Goal: Task Accomplishment & Management: Use online tool/utility

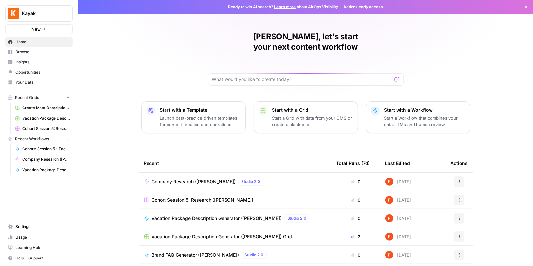
click at [32, 52] on span "Browse" at bounding box center [42, 52] width 54 height 6
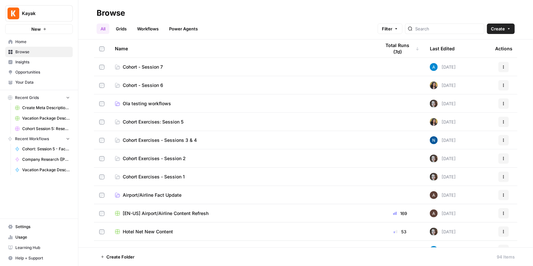
click at [160, 66] on span "Cohort - Session 7" at bounding box center [143, 67] width 40 height 7
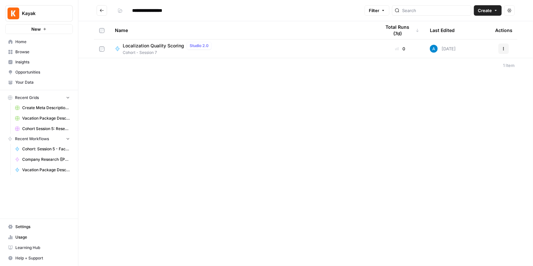
click at [30, 52] on span "Browse" at bounding box center [42, 52] width 54 height 6
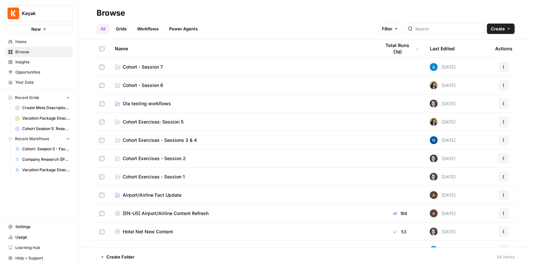
click at [159, 85] on span "Cohort - Session 6" at bounding box center [143, 85] width 40 height 7
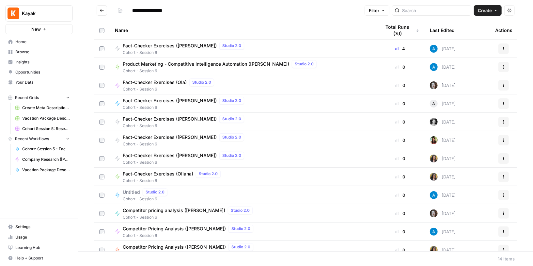
click at [503, 44] on button "Actions" at bounding box center [503, 48] width 10 height 10
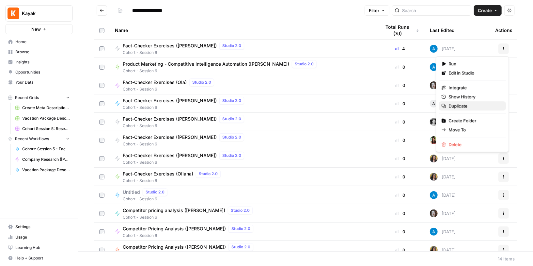
click at [465, 103] on span "Duplicate" at bounding box center [475, 105] width 52 height 7
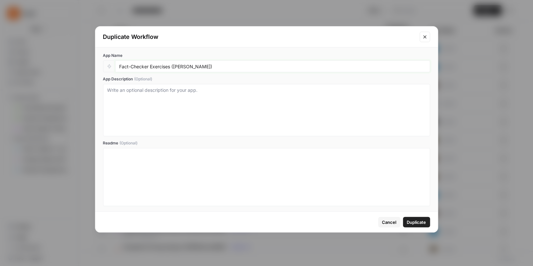
click at [179, 68] on input "Fact-Checker Exercises ([PERSON_NAME])" at bounding box center [272, 66] width 306 height 6
type input "Fact-Checker Exercises ([PERSON_NAME])"
click at [423, 224] on button "Duplicate" at bounding box center [416, 222] width 27 height 10
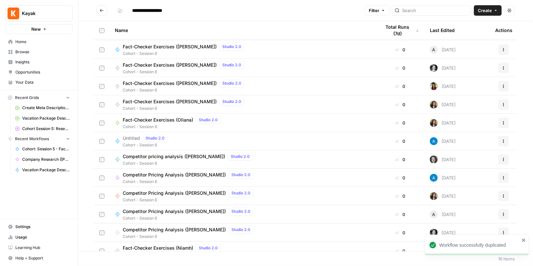
scroll to position [80, 0]
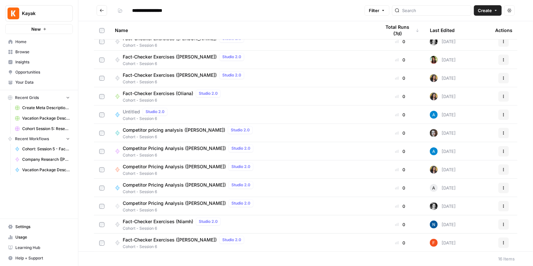
click at [169, 237] on span "Fact-Checker Exercises ([PERSON_NAME])" at bounding box center [170, 239] width 94 height 7
click at [166, 203] on span "Competitor Pricing Analysis ([PERSON_NAME])" at bounding box center [174, 203] width 103 height 7
click at [174, 238] on span "Fact-Checker Exercises ([PERSON_NAME])" at bounding box center [170, 239] width 94 height 7
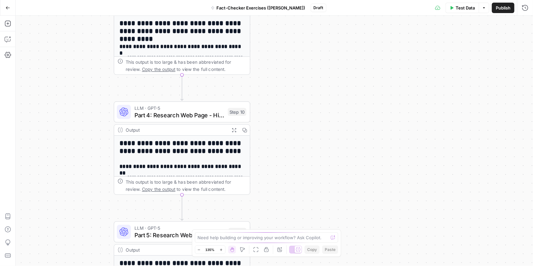
drag, startPoint x: 264, startPoint y: 124, endPoint x: 264, endPoint y: 56, distance: 67.2
click at [264, 56] on div "**********" at bounding box center [274, 141] width 517 height 250
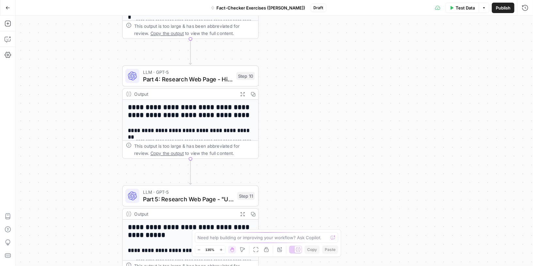
drag, startPoint x: 281, startPoint y: 110, endPoint x: 289, endPoint y: 73, distance: 38.1
click at [289, 73] on div "**********" at bounding box center [274, 141] width 517 height 250
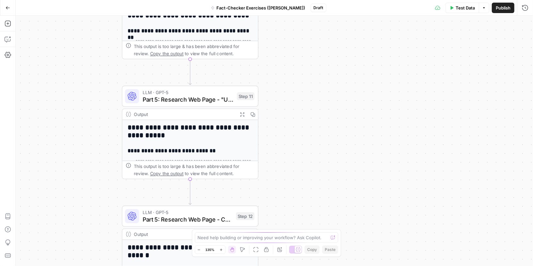
drag, startPoint x: 289, startPoint y: 136, endPoint x: 289, endPoint y: 37, distance: 99.2
click at [289, 37] on div "**********" at bounding box center [274, 141] width 517 height 250
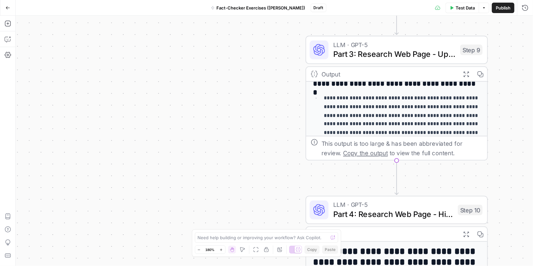
scroll to position [23, 0]
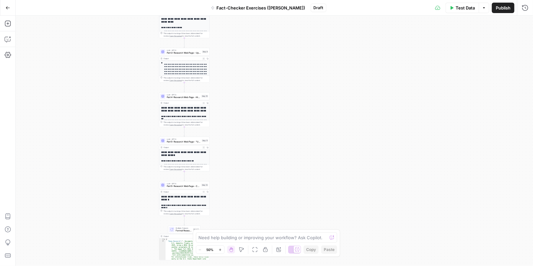
drag, startPoint x: 311, startPoint y: 119, endPoint x: 240, endPoint y: 119, distance: 70.1
click at [240, 119] on div "**********" at bounding box center [274, 141] width 517 height 250
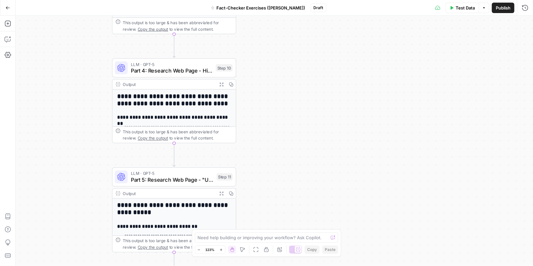
drag, startPoint x: 240, startPoint y: 117, endPoint x: 311, endPoint y: 123, distance: 70.7
click at [311, 123] on div "**********" at bounding box center [274, 141] width 517 height 250
click at [321, 87] on div "**********" at bounding box center [274, 141] width 517 height 250
click at [13, 6] on div "Go Back" at bounding box center [8, 7] width 16 height 15
click at [7, 10] on button "Go Back" at bounding box center [8, 8] width 12 height 12
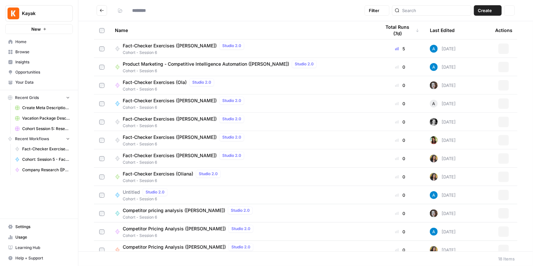
type input "**********"
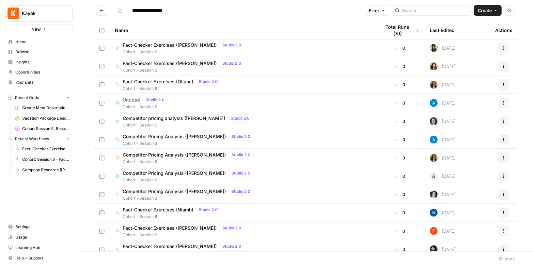
scroll to position [117, 0]
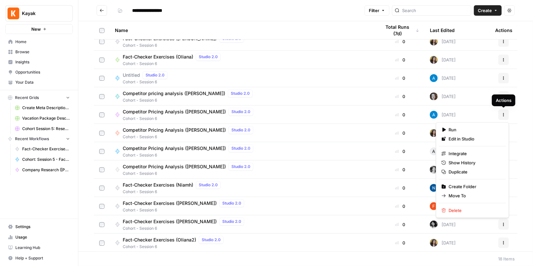
click at [503, 114] on icon "button" at bounding box center [503, 115] width 4 height 4
click at [469, 169] on span "Duplicate" at bounding box center [475, 171] width 52 height 7
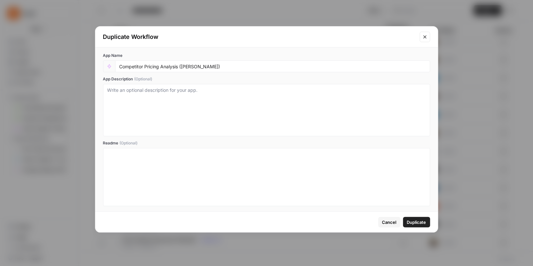
click at [428, 36] on button "Close modal" at bounding box center [424, 37] width 10 height 10
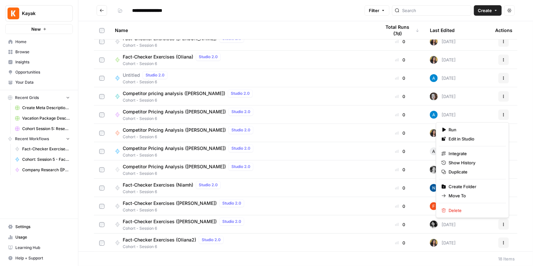
click at [503, 113] on icon "button" at bounding box center [503, 113] width 1 height 1
click at [469, 170] on span "Duplicate" at bounding box center [475, 171] width 52 height 7
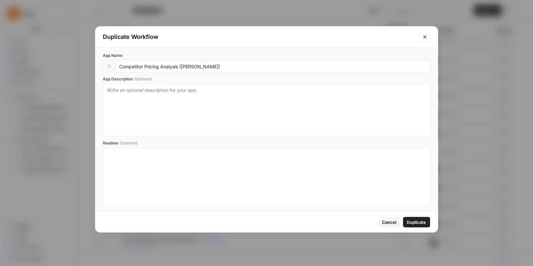
click at [193, 67] on input "Competitor Pricing Analysis ([PERSON_NAME])" at bounding box center [272, 66] width 306 height 6
type input "Competitor Pricing Analysis ([PERSON_NAME])"
click at [413, 220] on span "Duplicate" at bounding box center [416, 222] width 19 height 7
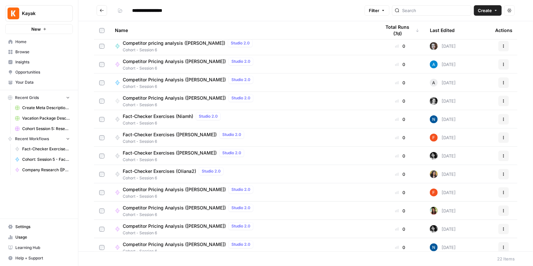
scroll to position [190, 0]
